Goal: Transaction & Acquisition: Purchase product/service

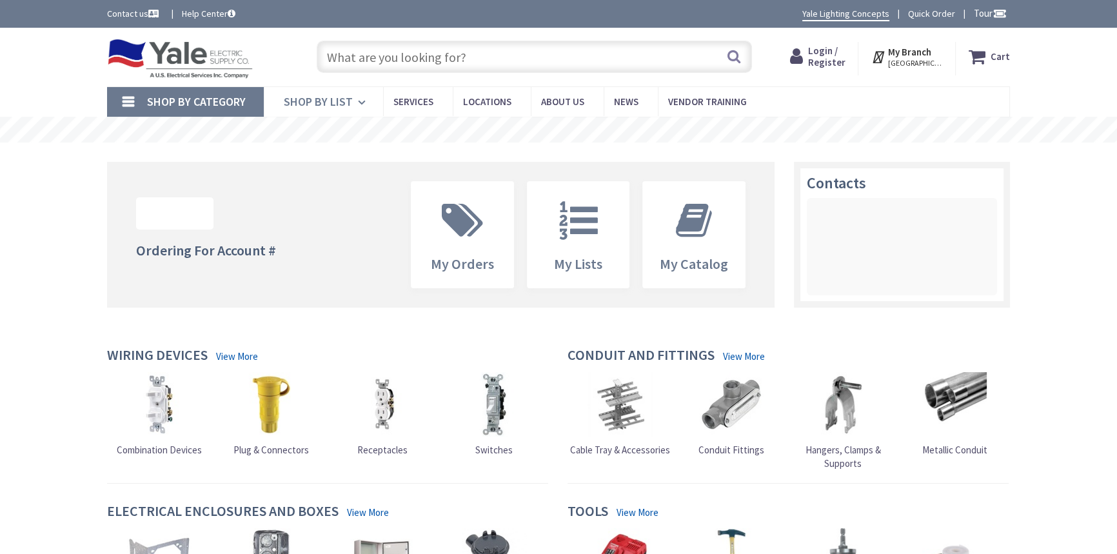
type input "[STREET_ADDRESS][PERSON_NAME]"
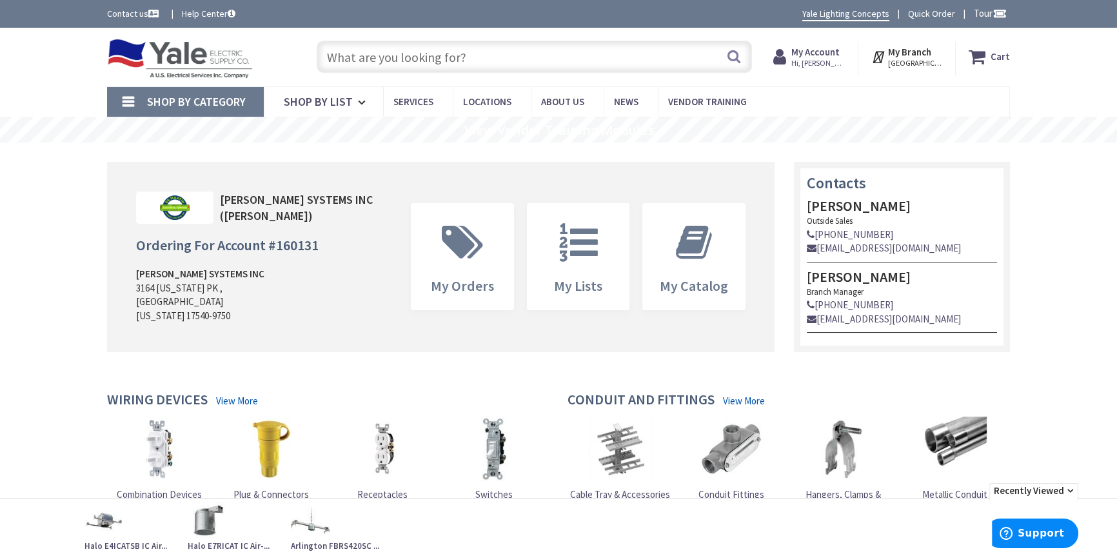
click at [368, 57] on input "text" at bounding box center [535, 57] width 436 height 32
click at [416, 63] on input "text" at bounding box center [535, 57] width 436 height 32
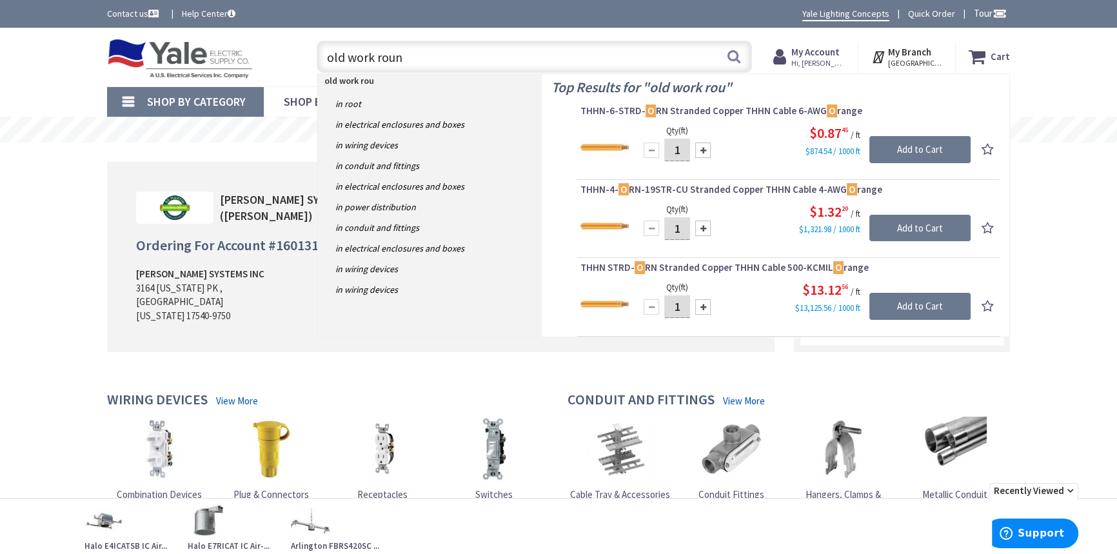
type input "old work round"
